Goal: Ask a question

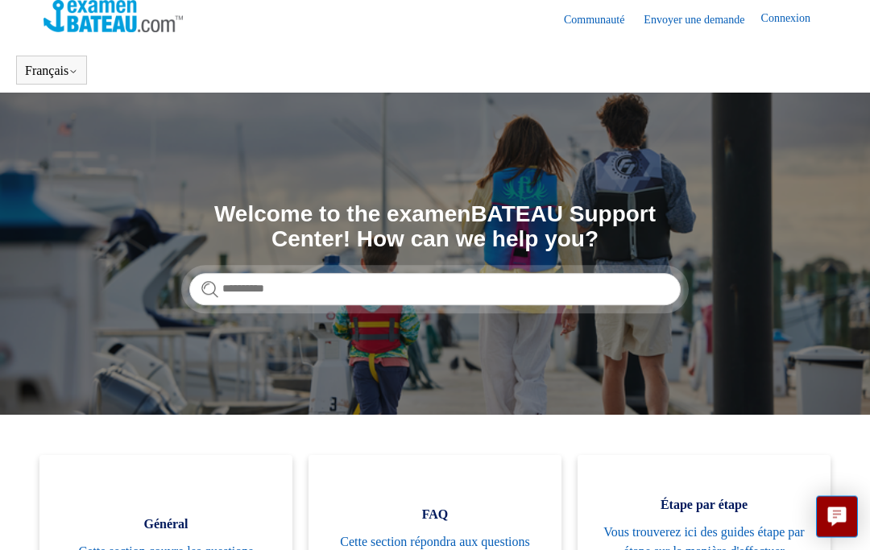
scroll to position [12, 0]
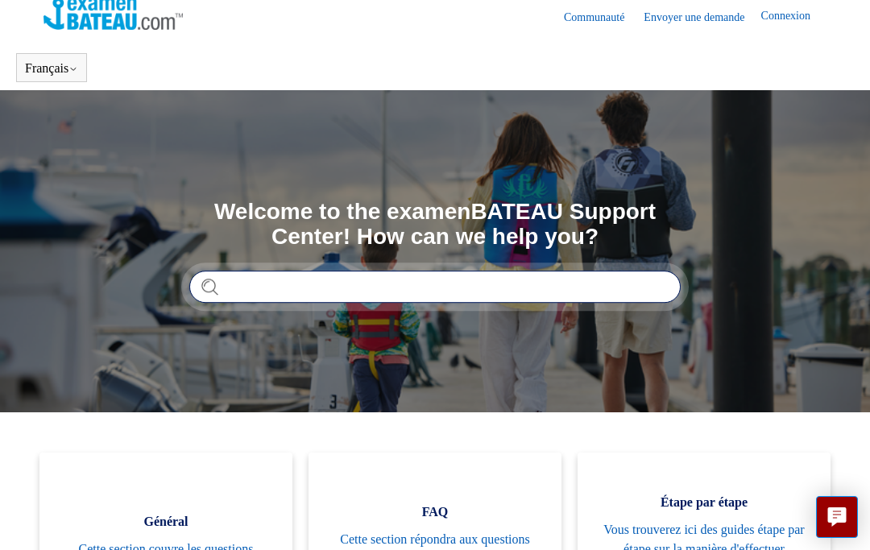
click at [237, 284] on input "Rechercher" at bounding box center [434, 287] width 491 height 32
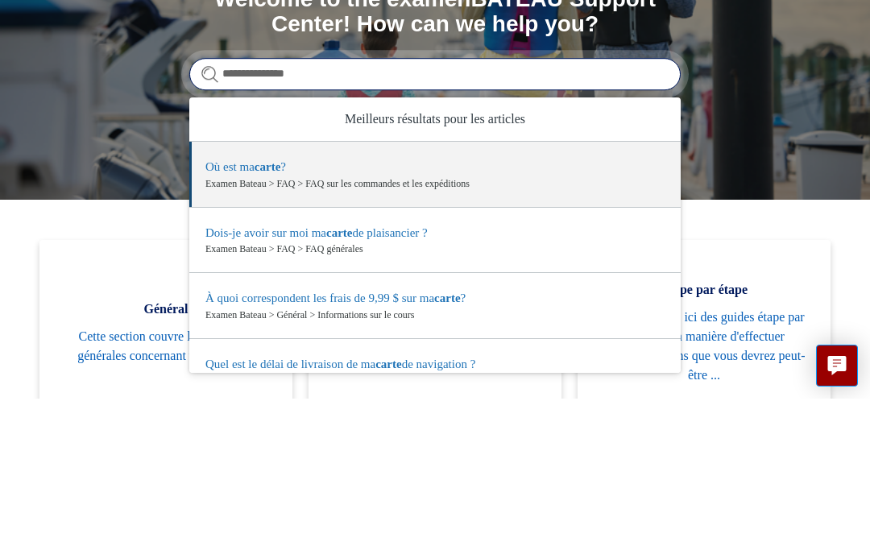
scroll to position [0, 0]
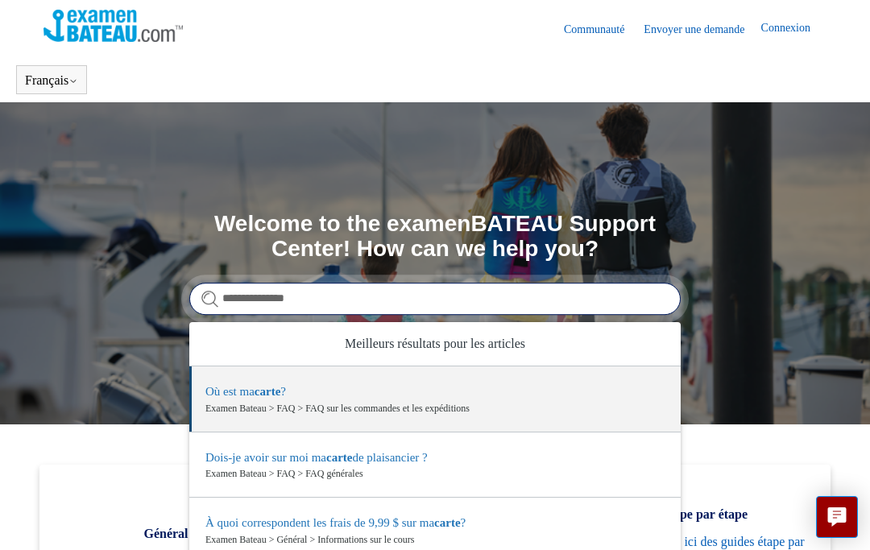
type input "**********"
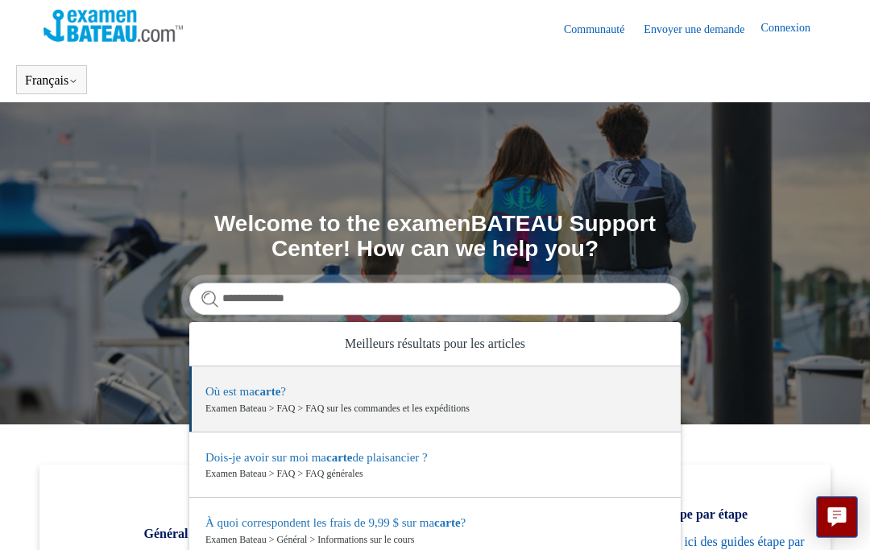
click at [694, 23] on link "Envoyer une demande" at bounding box center [701, 29] width 117 height 17
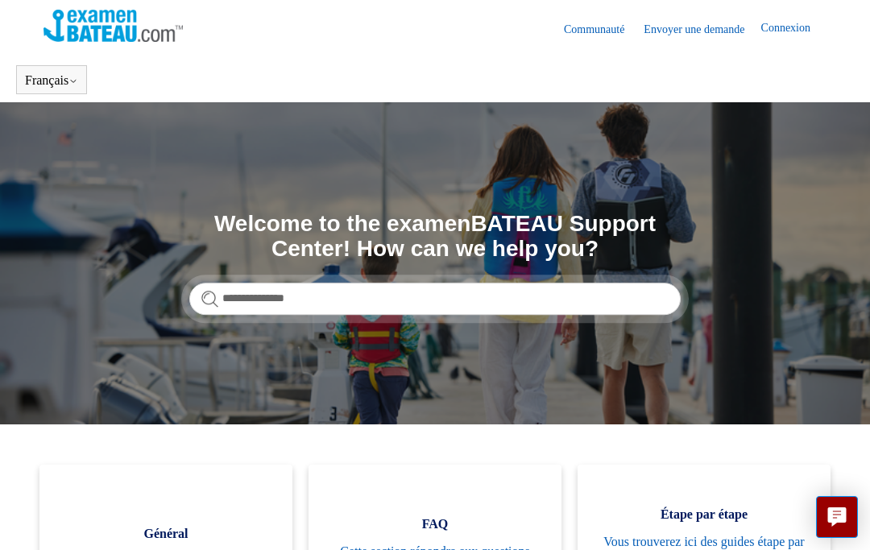
click at [688, 29] on link "Envoyer une demande" at bounding box center [701, 29] width 117 height 17
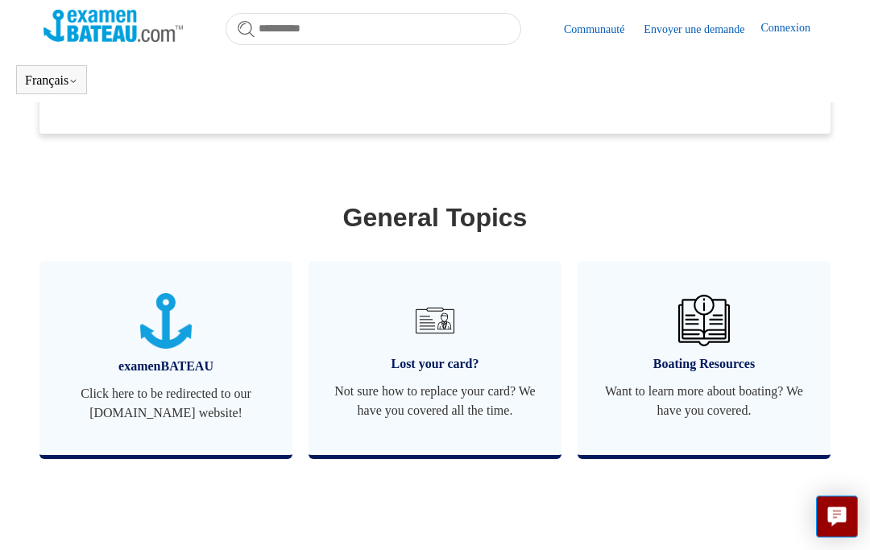
scroll to position [701, 0]
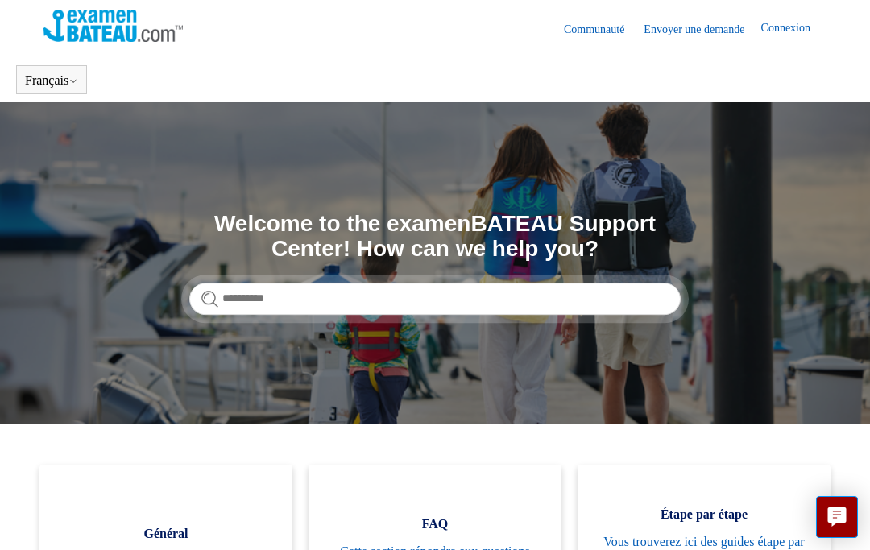
click at [688, 23] on link "Envoyer une demande" at bounding box center [701, 29] width 117 height 17
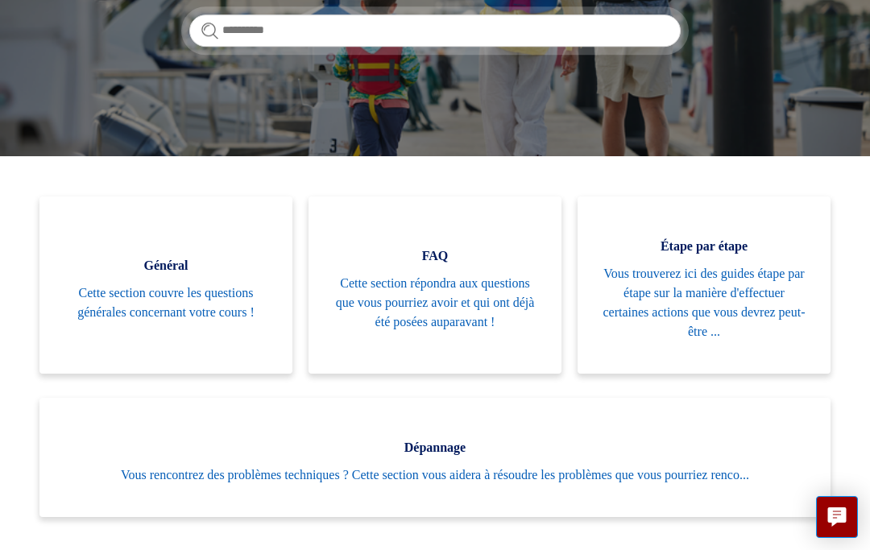
scroll to position [300, 0]
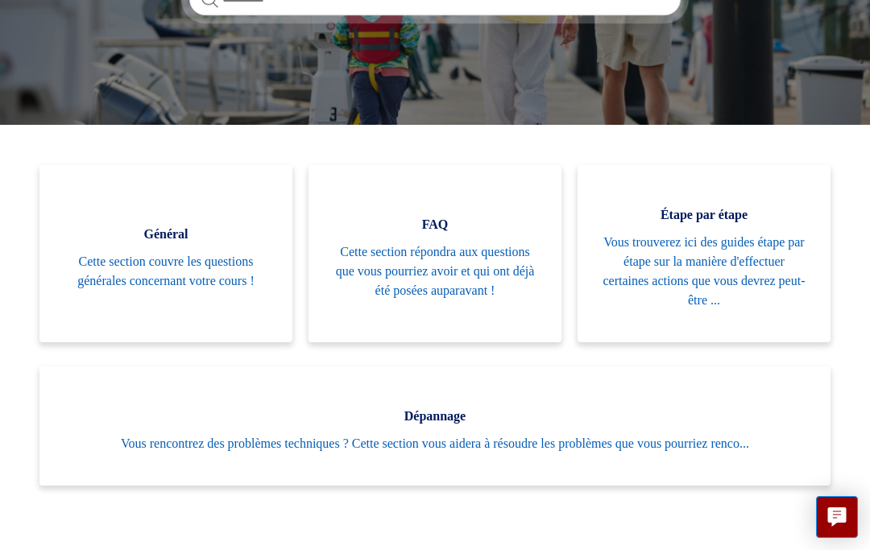
click at [416, 271] on span "Cette section répondra aux questions que vous pourriez avoir et qui ont déjà ét…" at bounding box center [435, 271] width 205 height 58
click at [479, 271] on span "Cette section répondra aux questions que vous pourriez avoir et qui ont déjà ét…" at bounding box center [435, 271] width 205 height 58
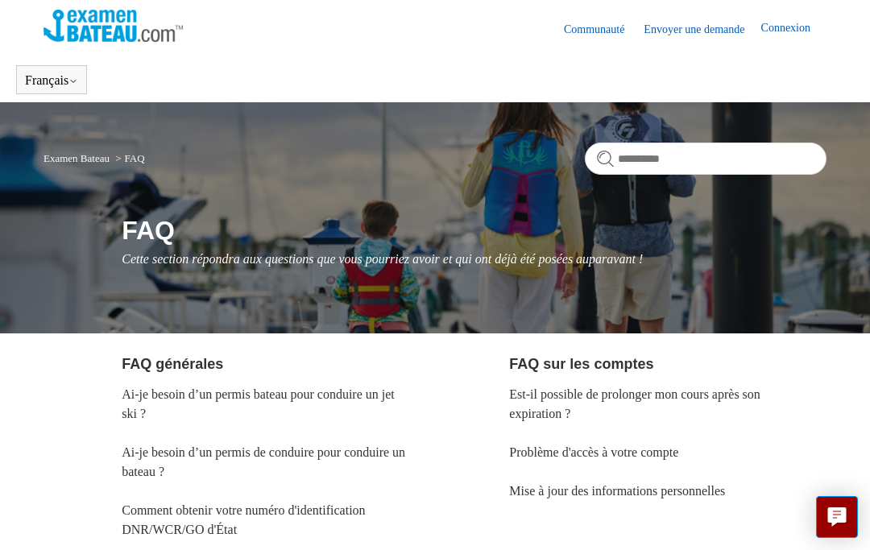
click at [606, 163] on form at bounding box center [706, 159] width 242 height 32
click at [617, 169] on input "Rechercher" at bounding box center [706, 159] width 242 height 32
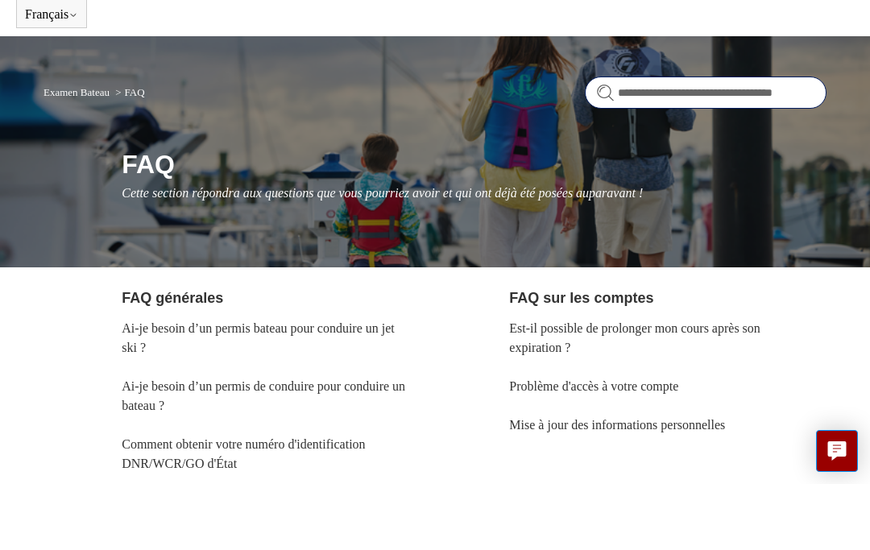
type input "**********"
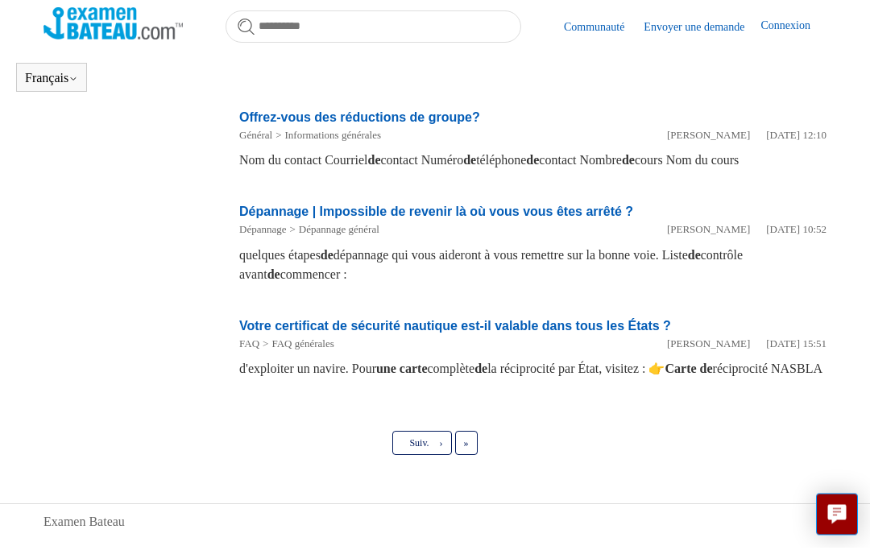
scroll to position [941, 0]
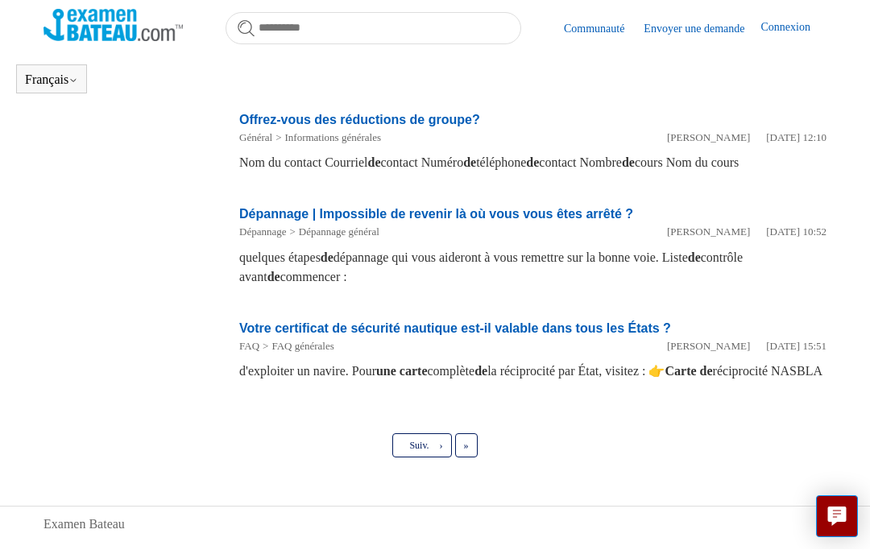
click at [424, 458] on link "Suiv. ›" at bounding box center [421, 446] width 59 height 24
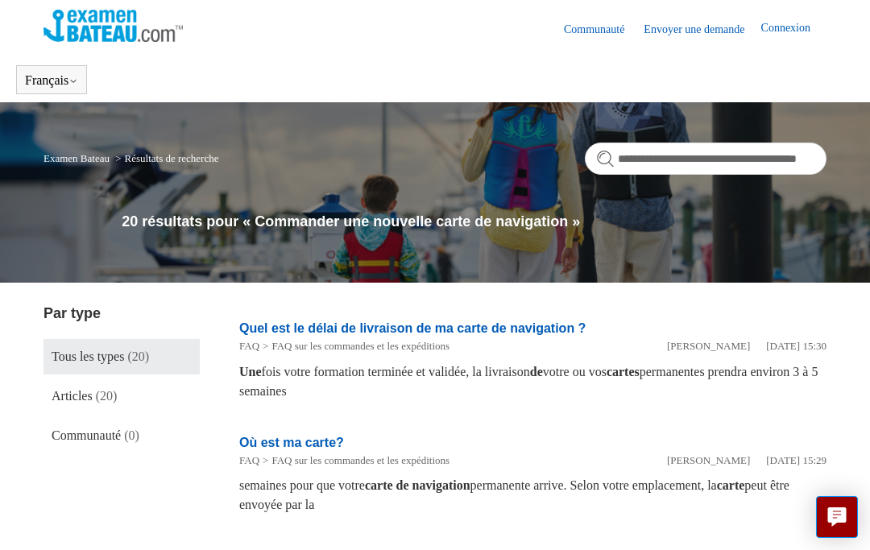
scroll to position [17, 0]
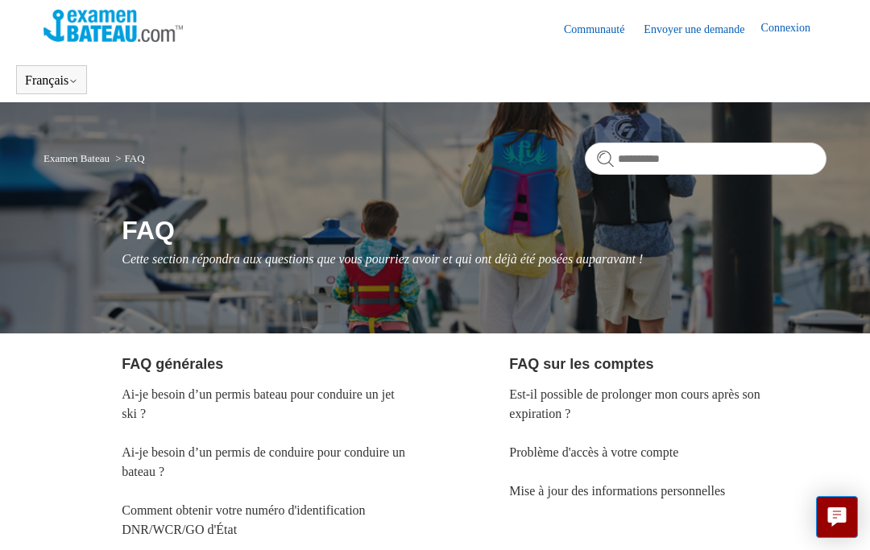
click at [685, 35] on link "Envoyer une demande" at bounding box center [701, 29] width 117 height 17
